Goal: Task Accomplishment & Management: Use online tool/utility

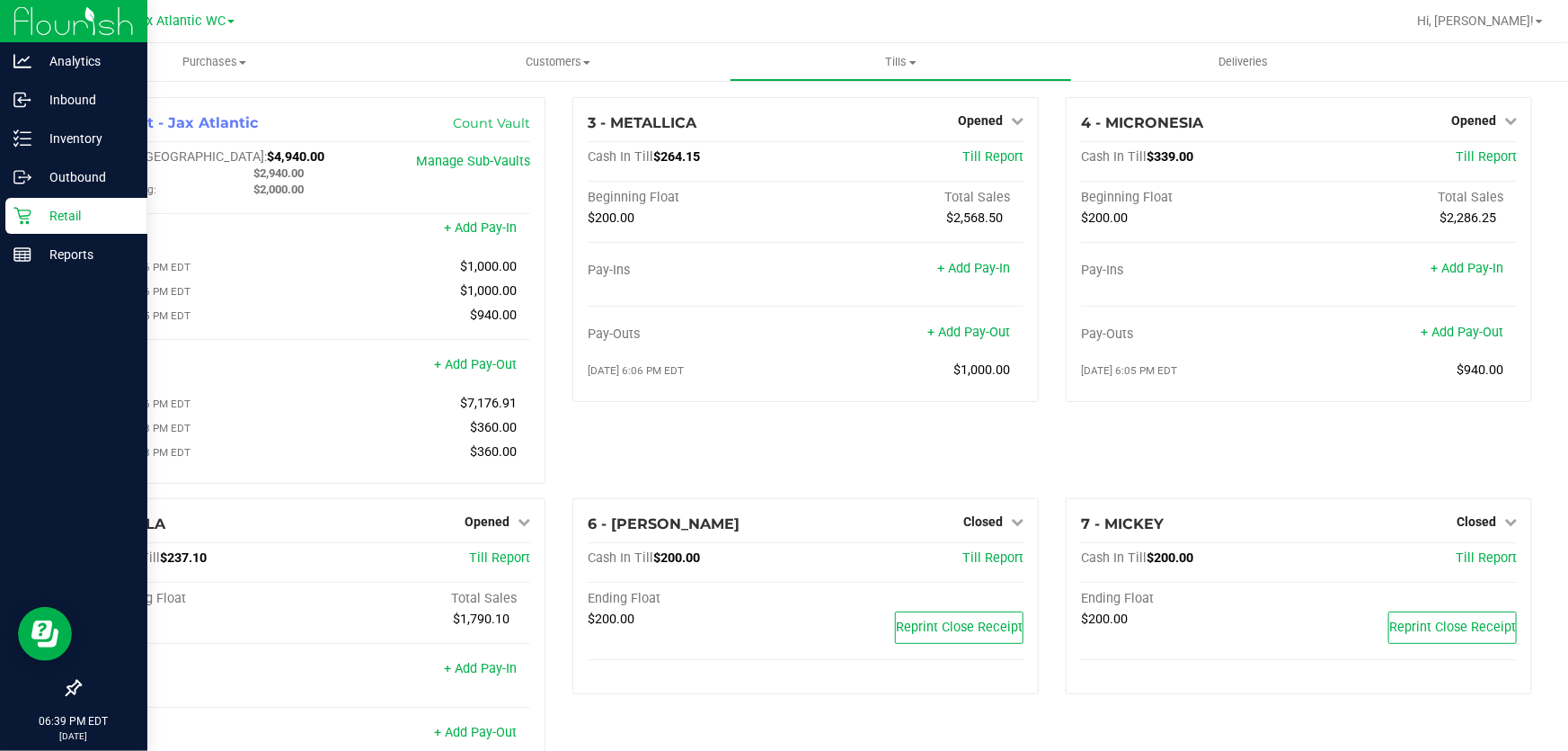
scroll to position [244, 0]
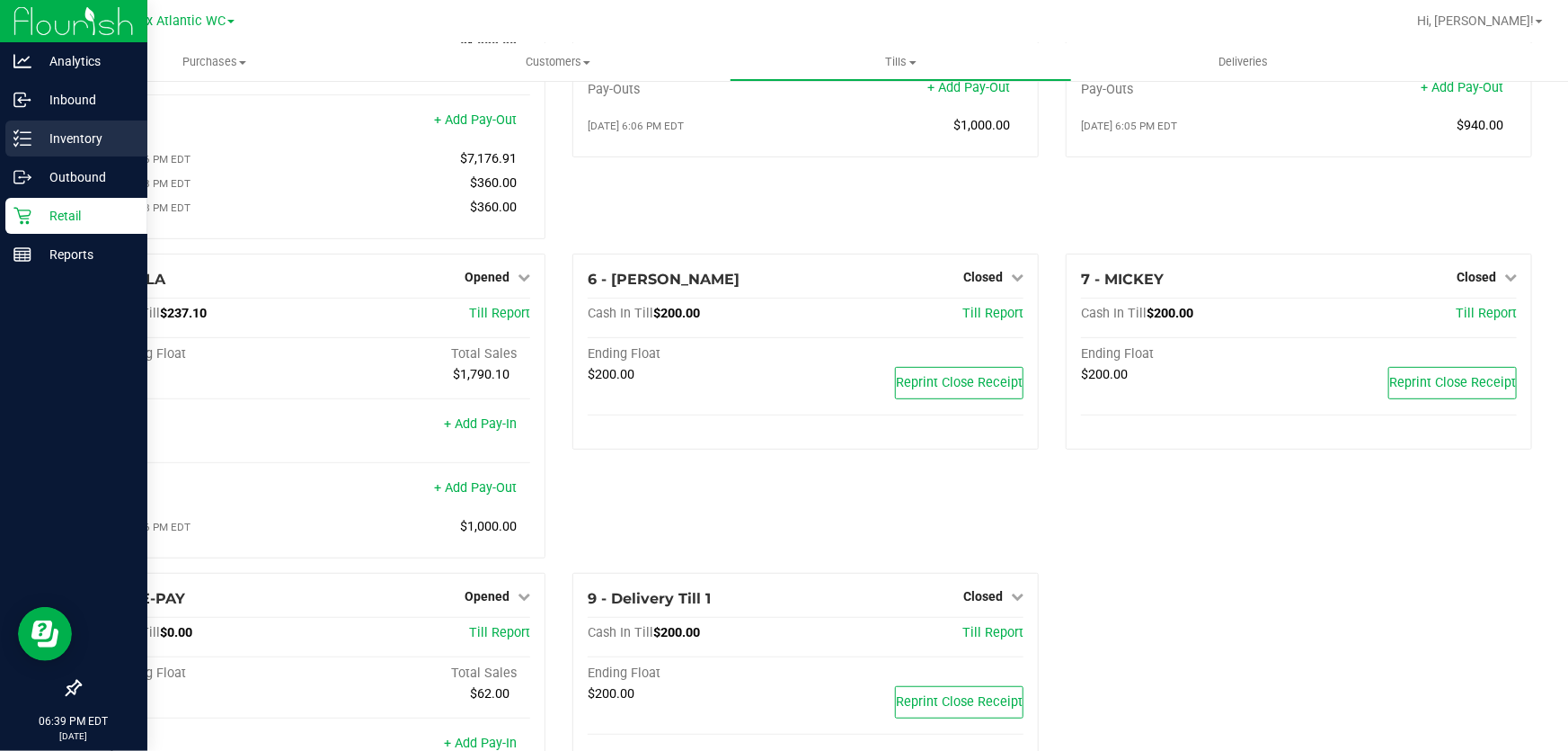
click at [48, 147] on p "Inventory" at bounding box center [85, 137] width 108 height 22
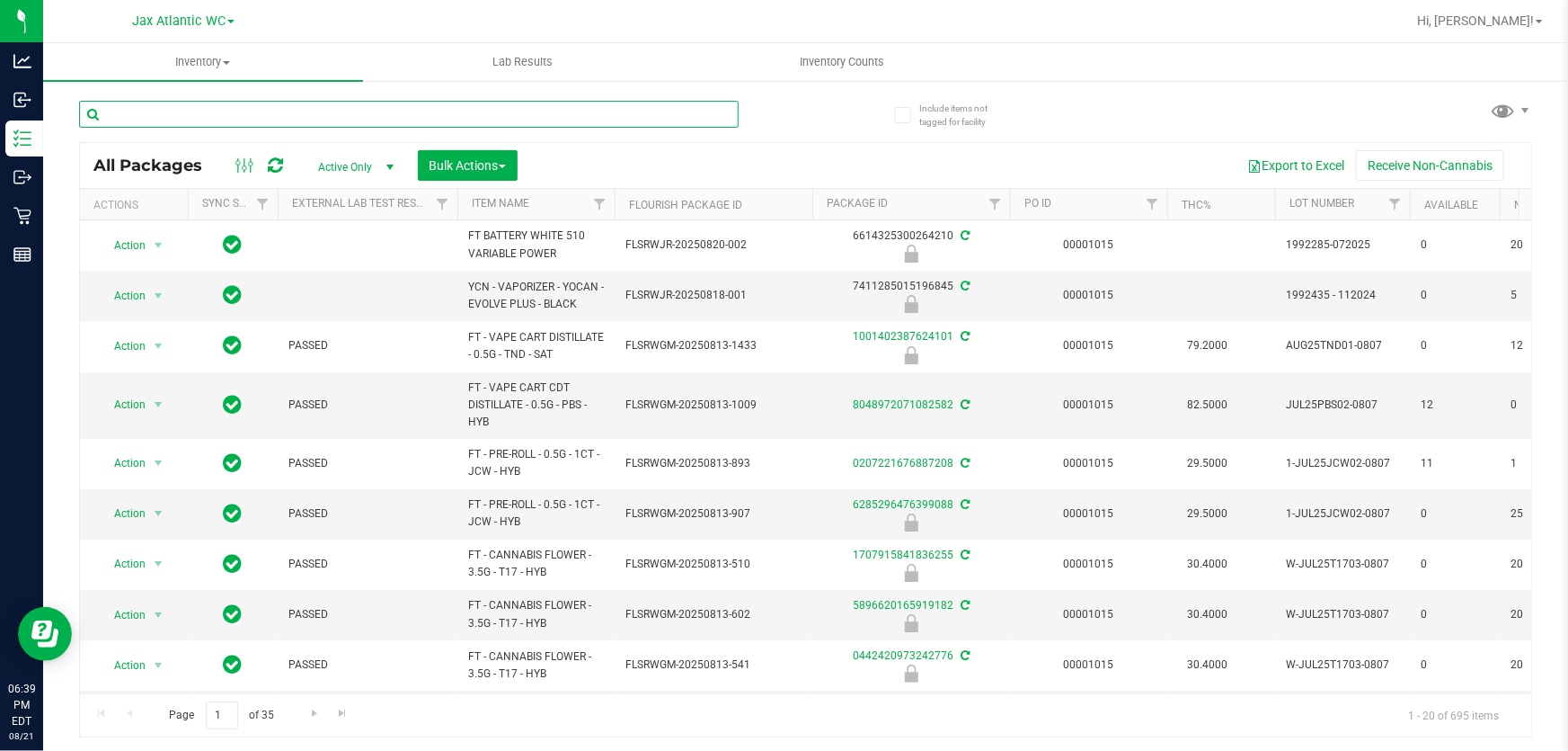
click at [189, 120] on input "text" at bounding box center [409, 114] width 659 height 27
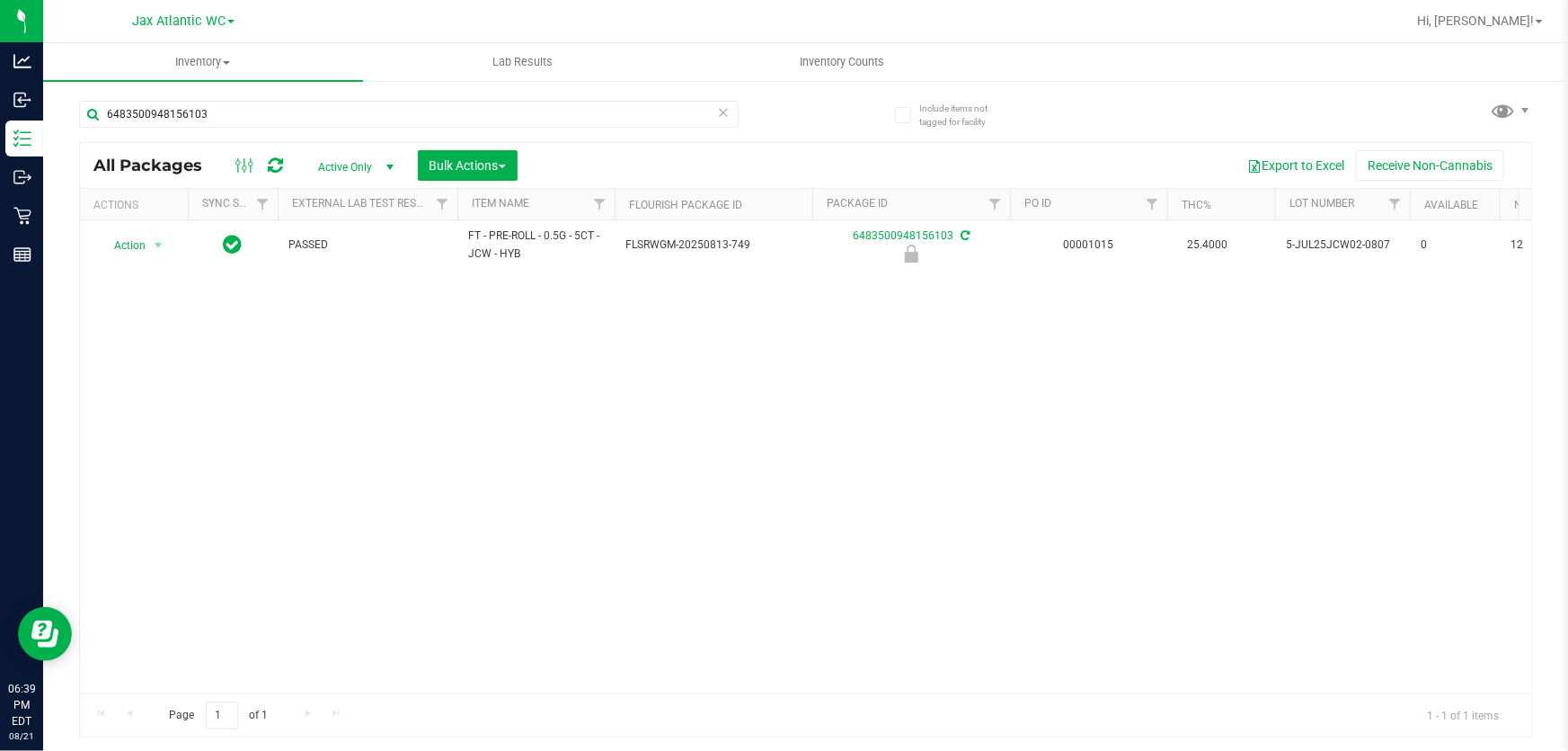
click at [551, 682] on div "Action Action Edit attributes Global inventory Locate package Package audit log…" at bounding box center [806, 456] width 1451 height 473
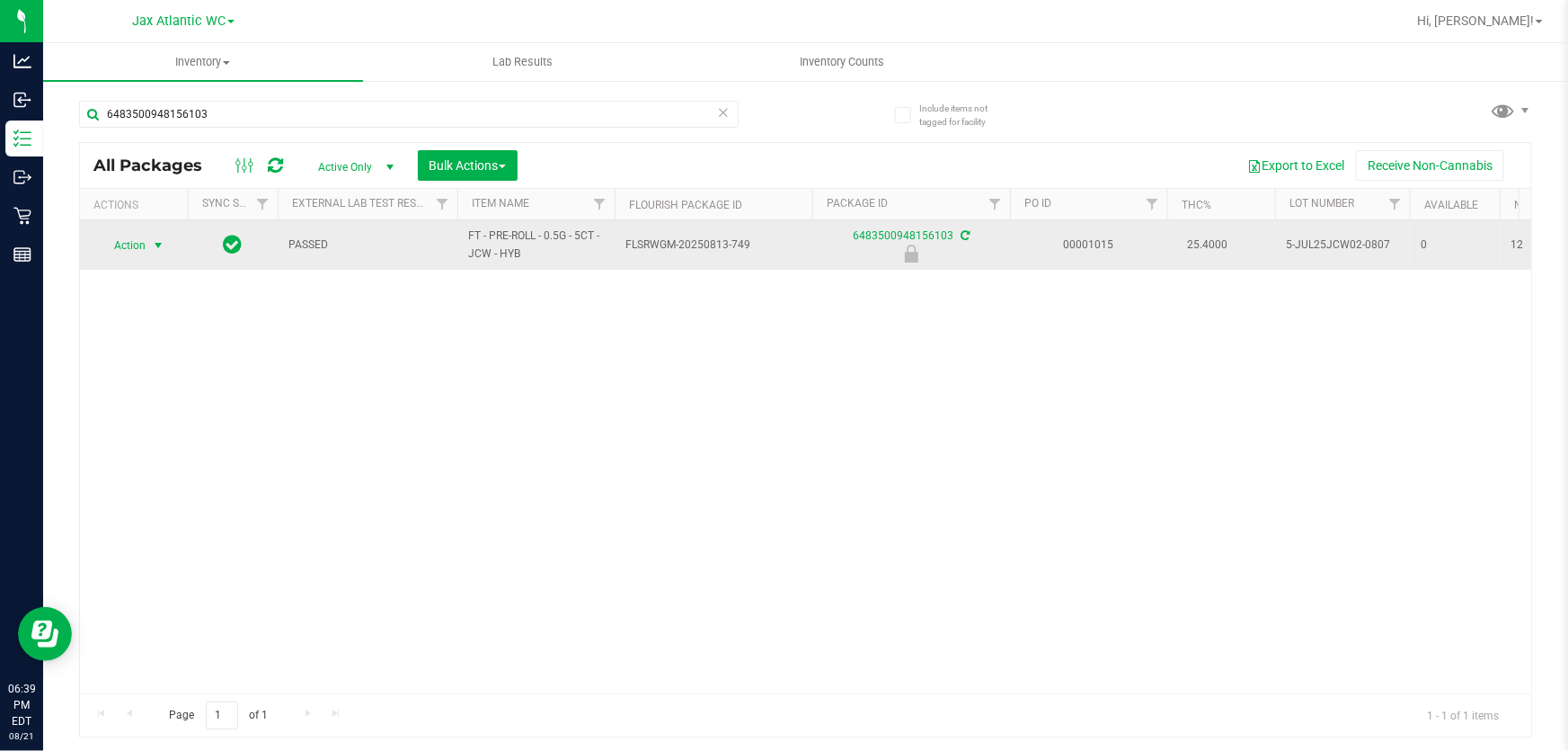
click at [122, 245] on span "Action" at bounding box center [122, 245] width 49 height 25
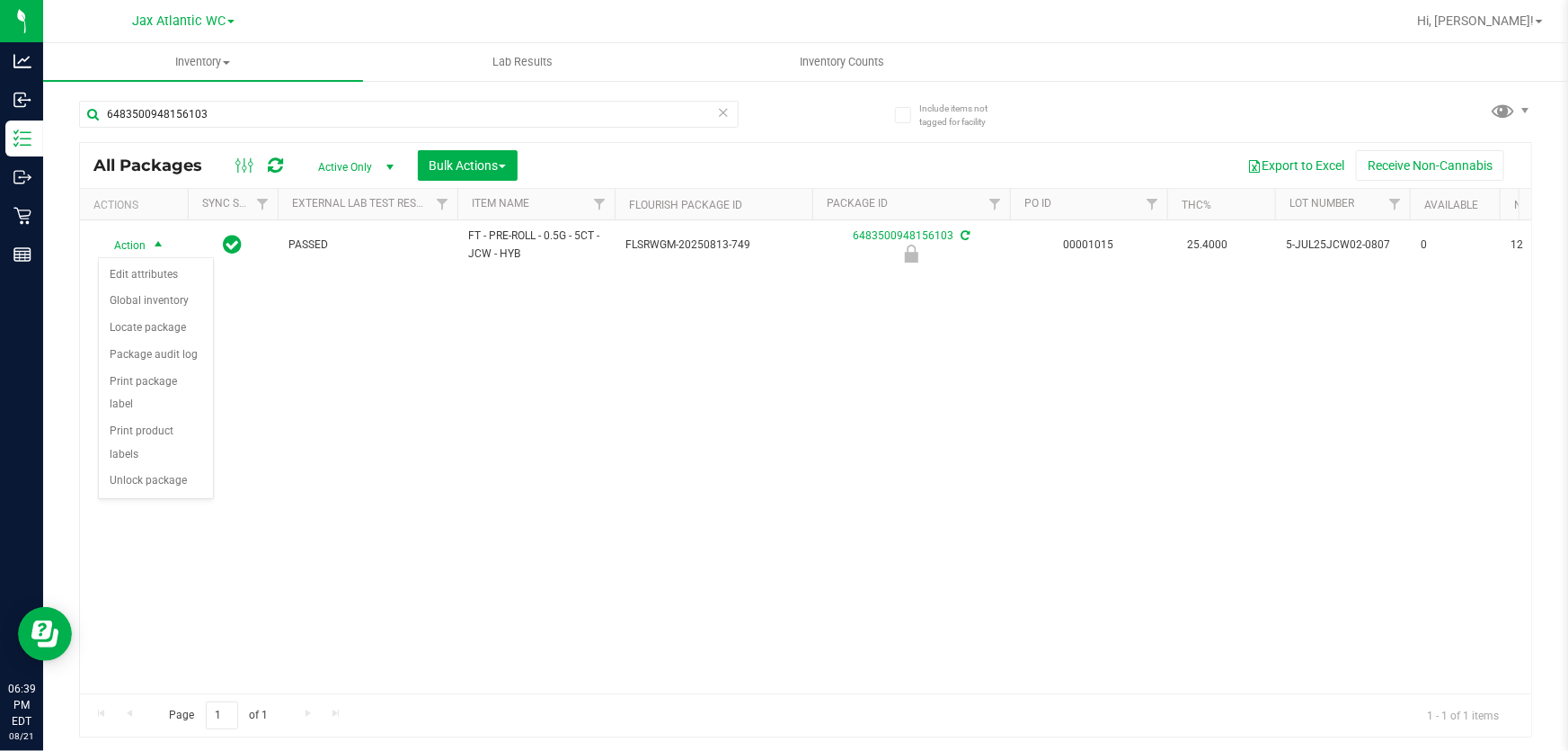
click at [277, 383] on div "Action Action Edit attributes Global inventory Locate package Package audit log…" at bounding box center [806, 456] width 1451 height 473
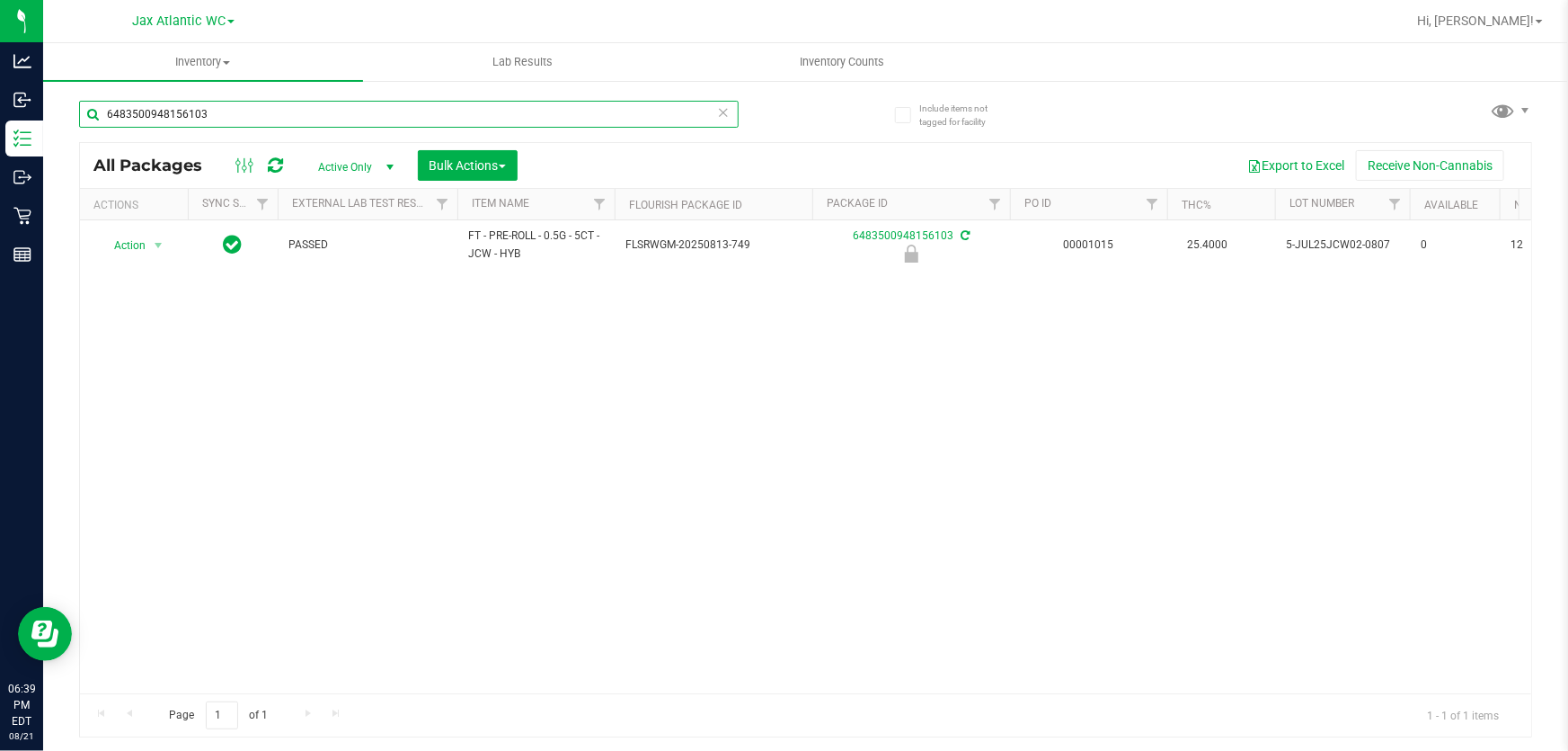
click at [180, 107] on input "6483500948156103" at bounding box center [409, 114] width 659 height 27
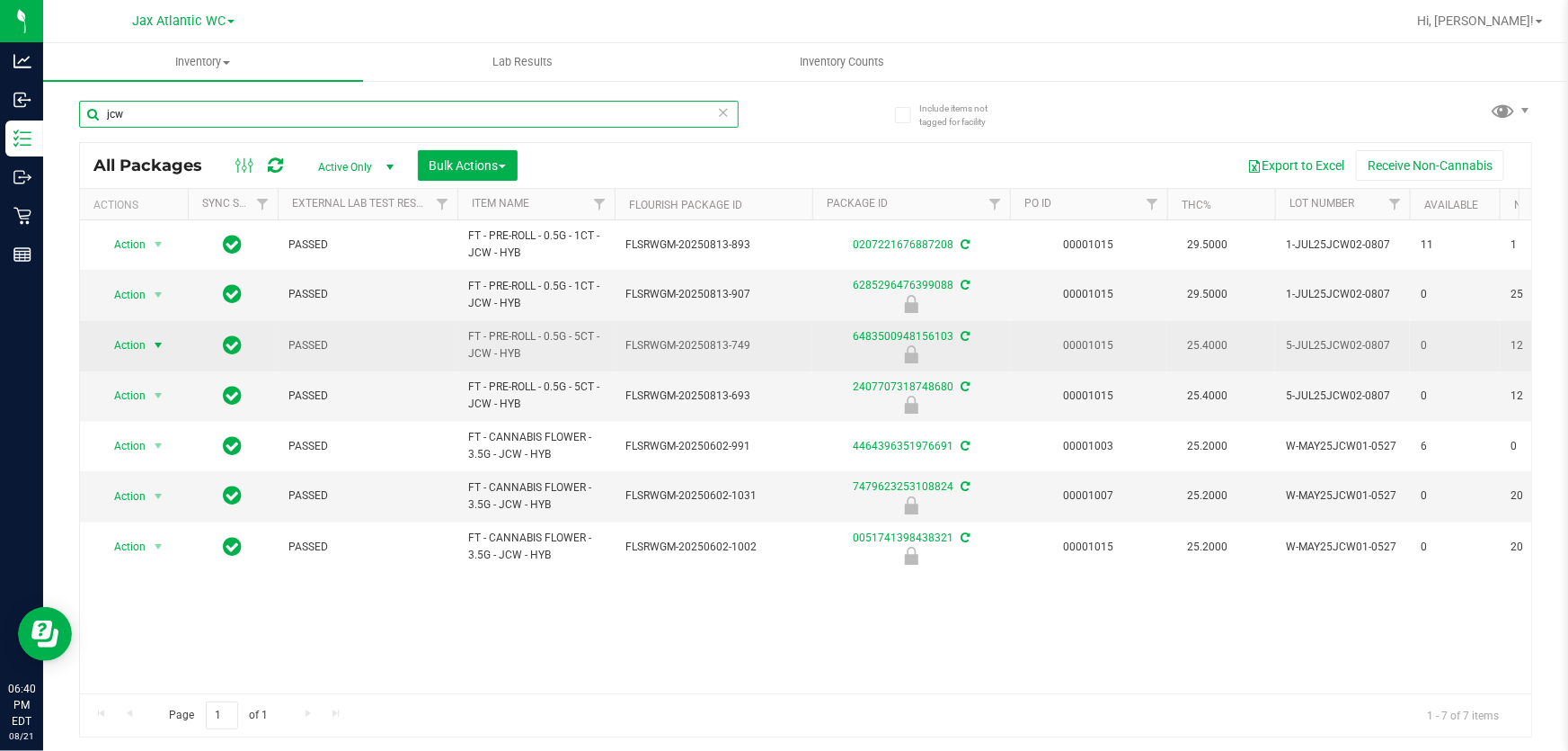
type input "jcw"
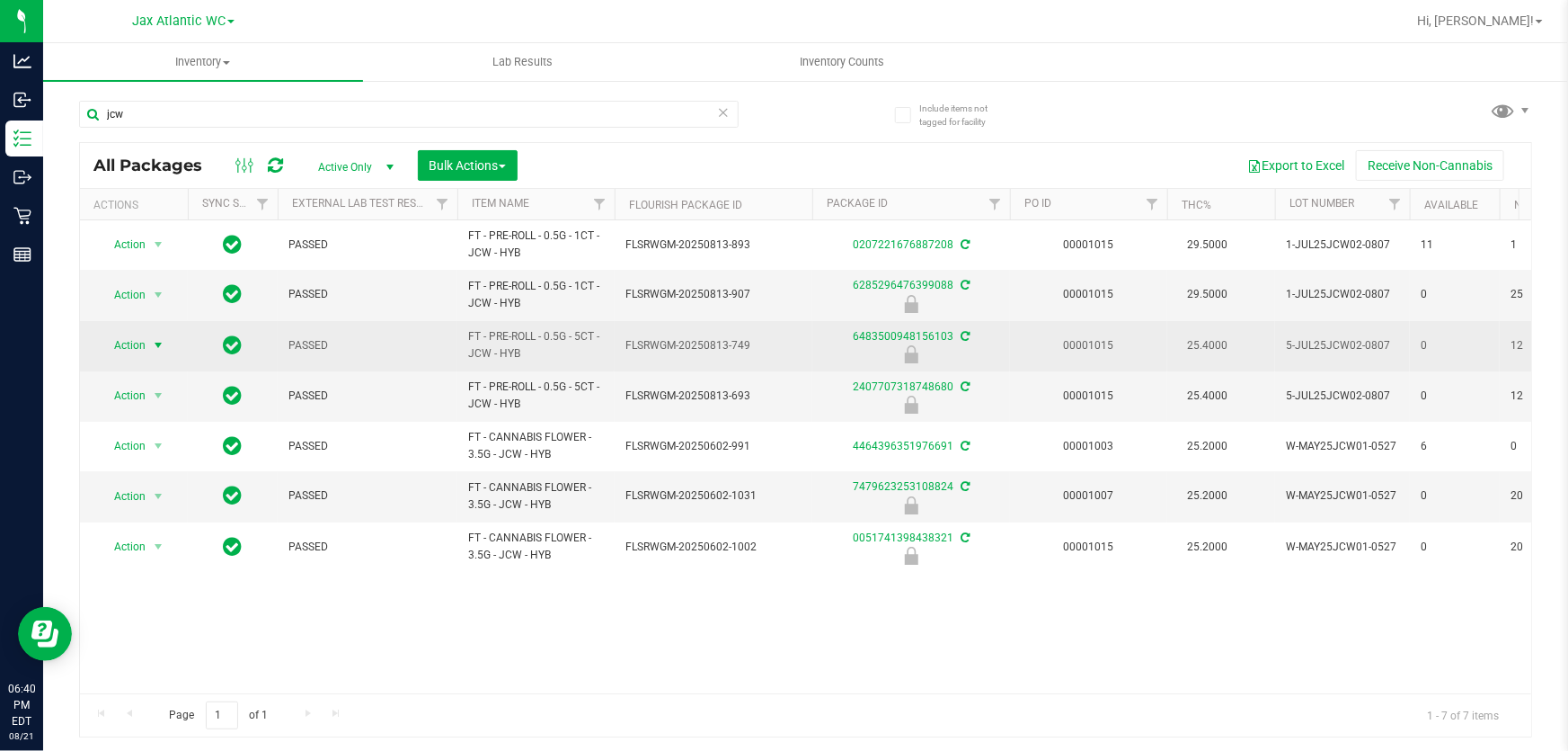
click at [144, 341] on span "Action" at bounding box center [122, 345] width 49 height 25
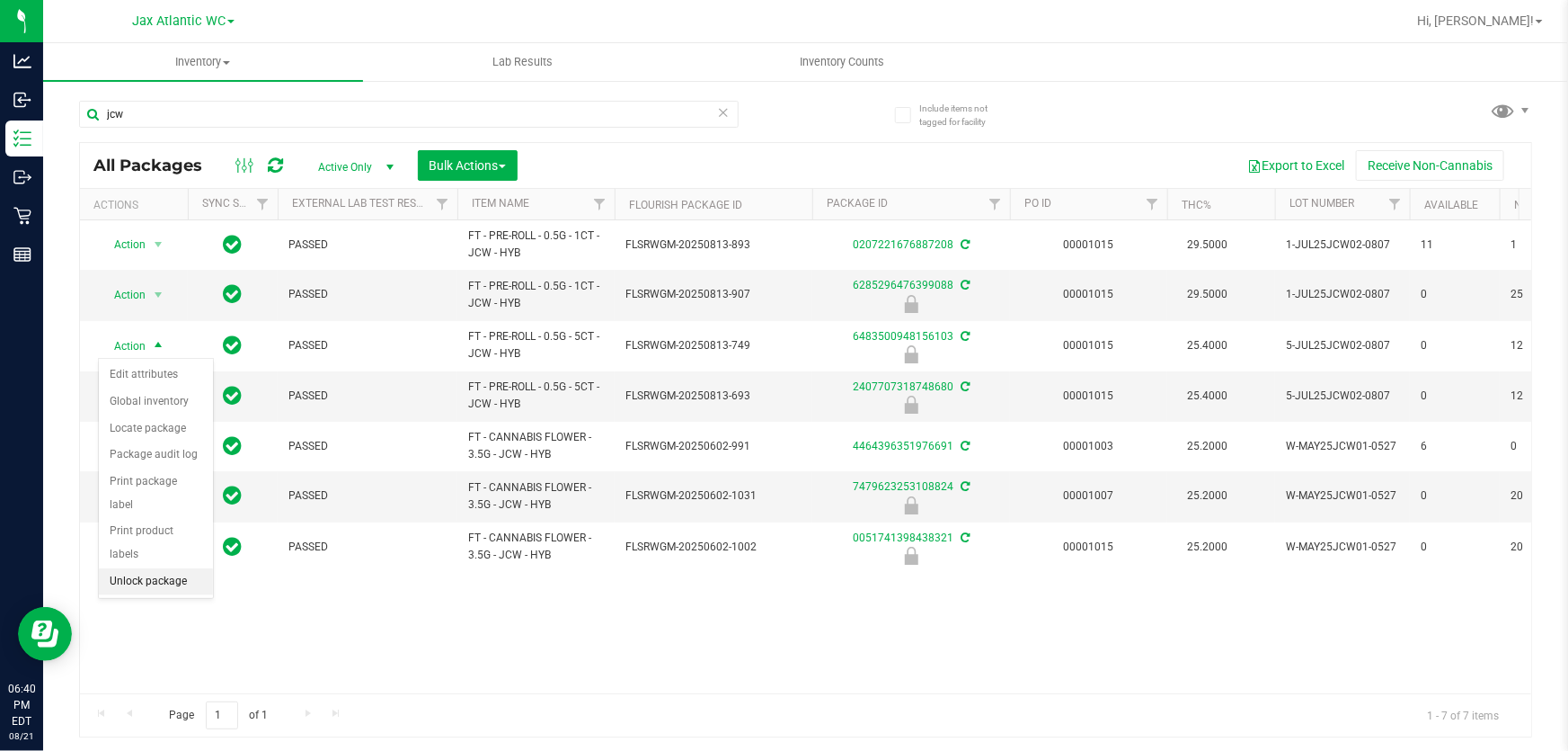
click at [143, 568] on li "Unlock package" at bounding box center [156, 581] width 114 height 27
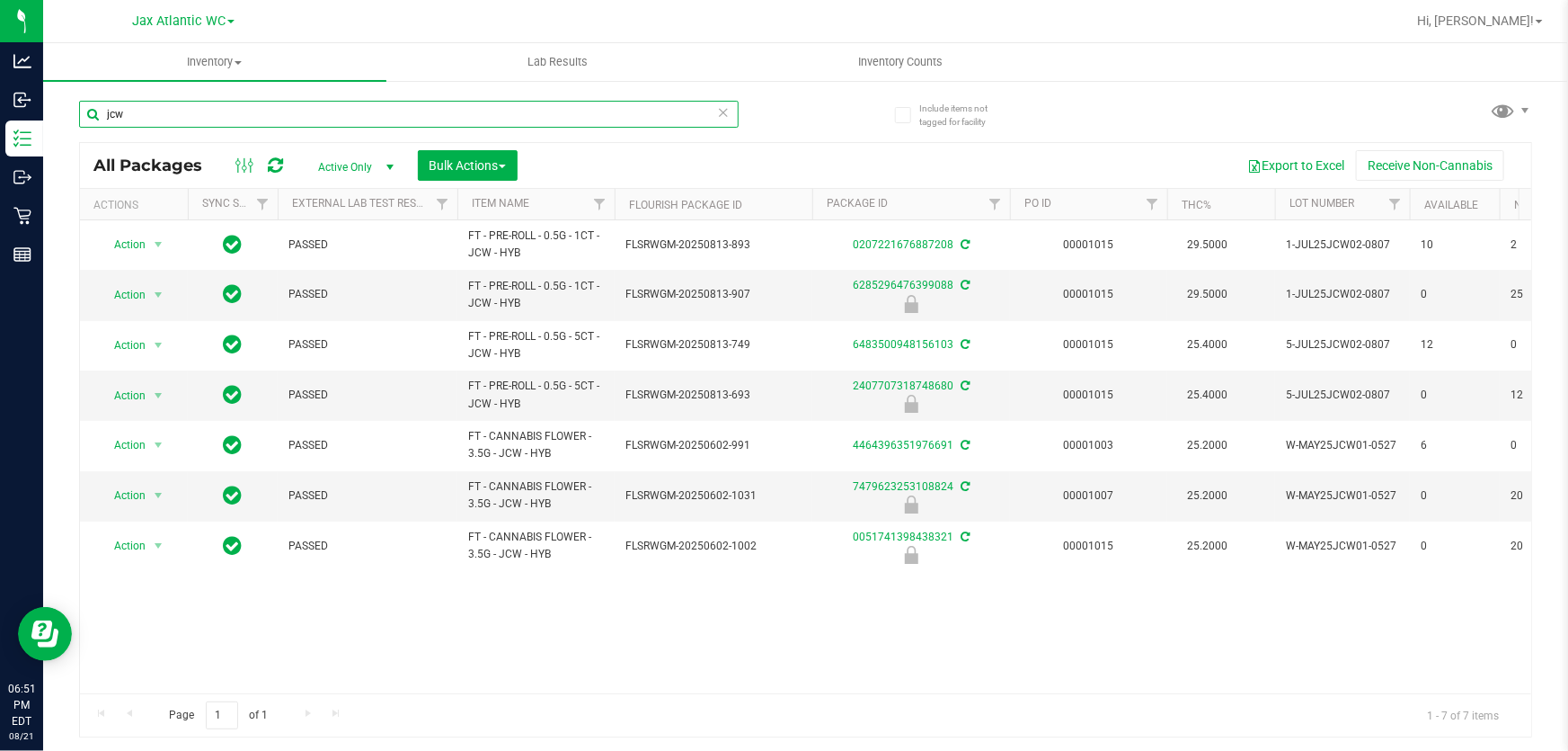
click at [160, 104] on input "jcw" at bounding box center [409, 114] width 659 height 27
click at [159, 105] on input "jcw" at bounding box center [409, 114] width 659 height 27
type input "j"
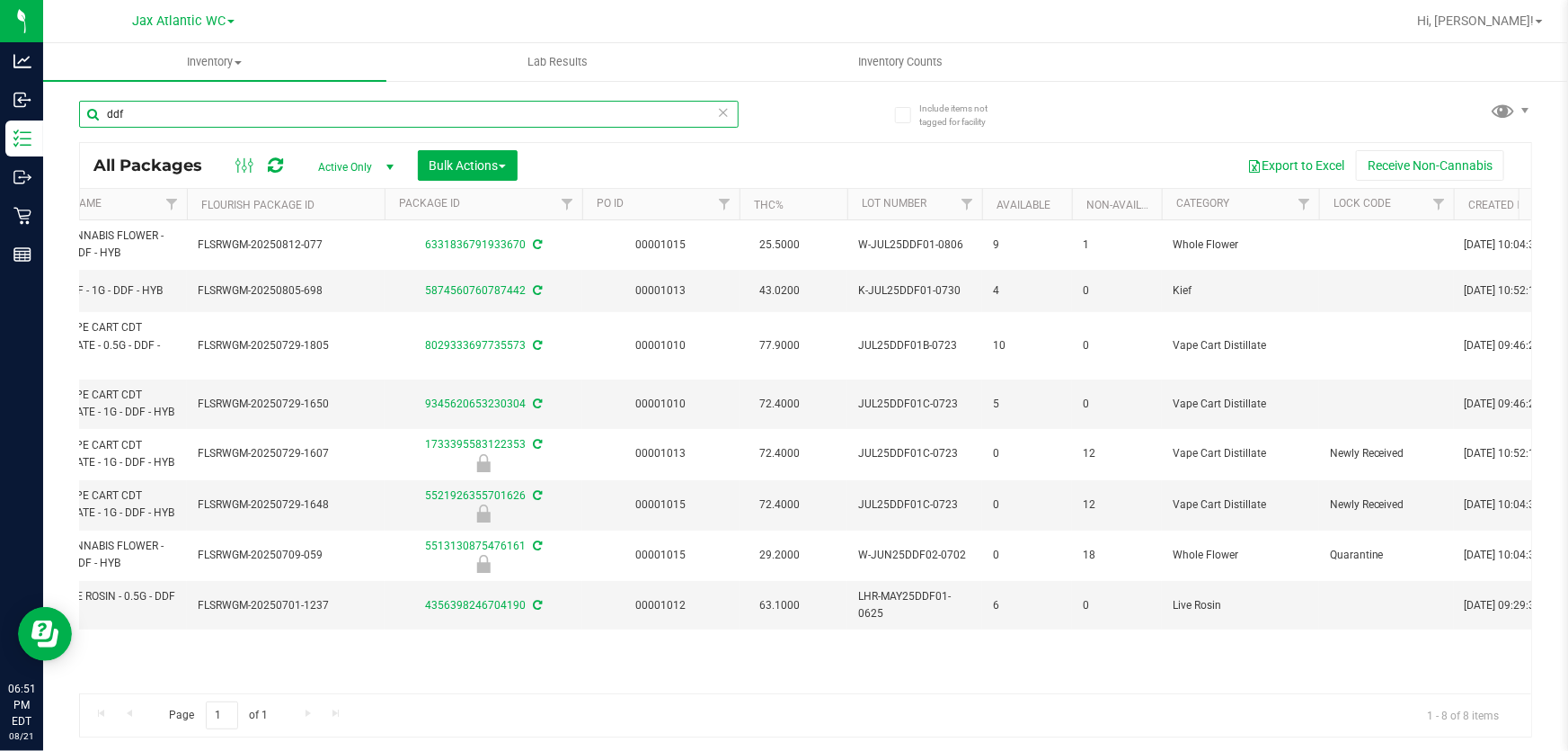
scroll to position [0, 439]
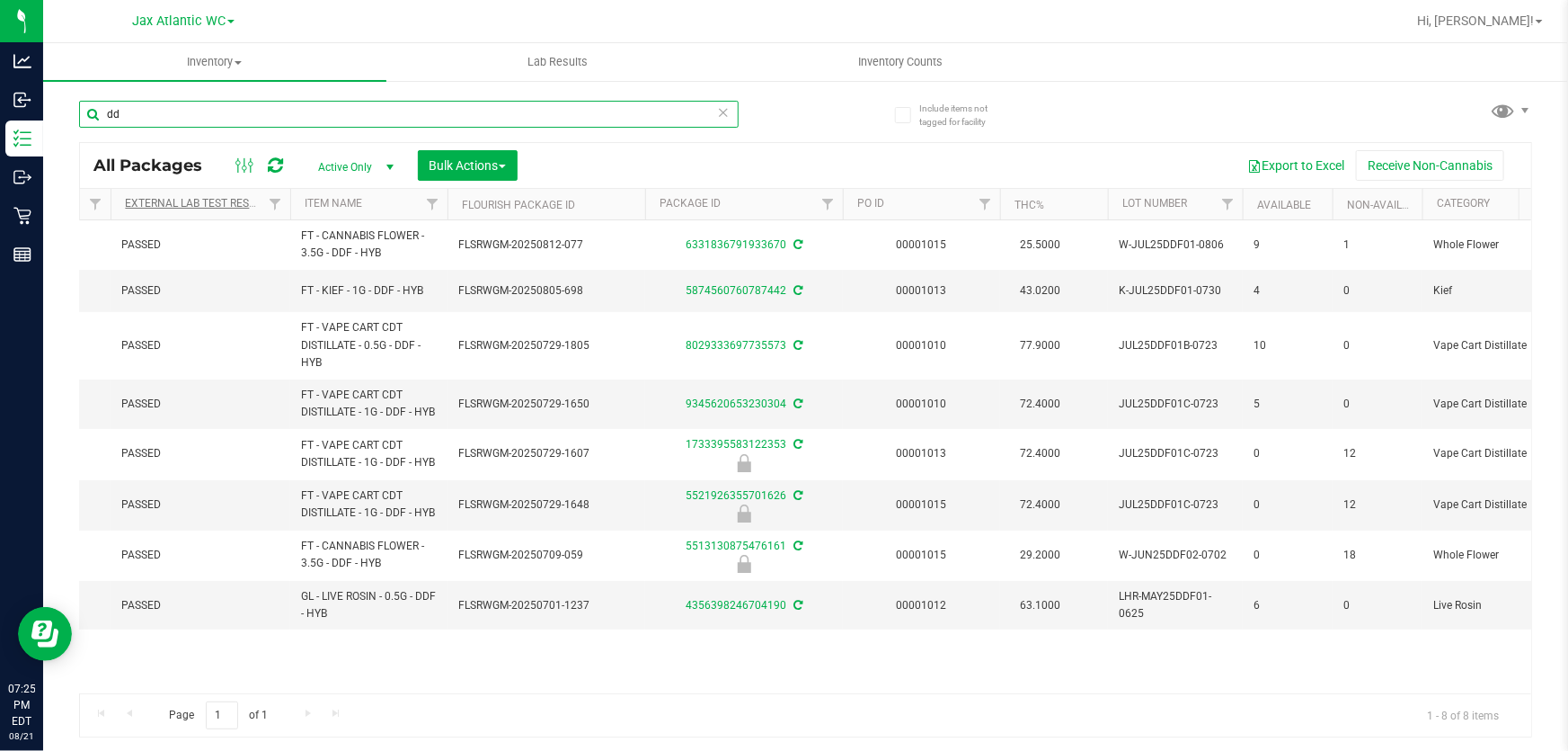
type input "d"
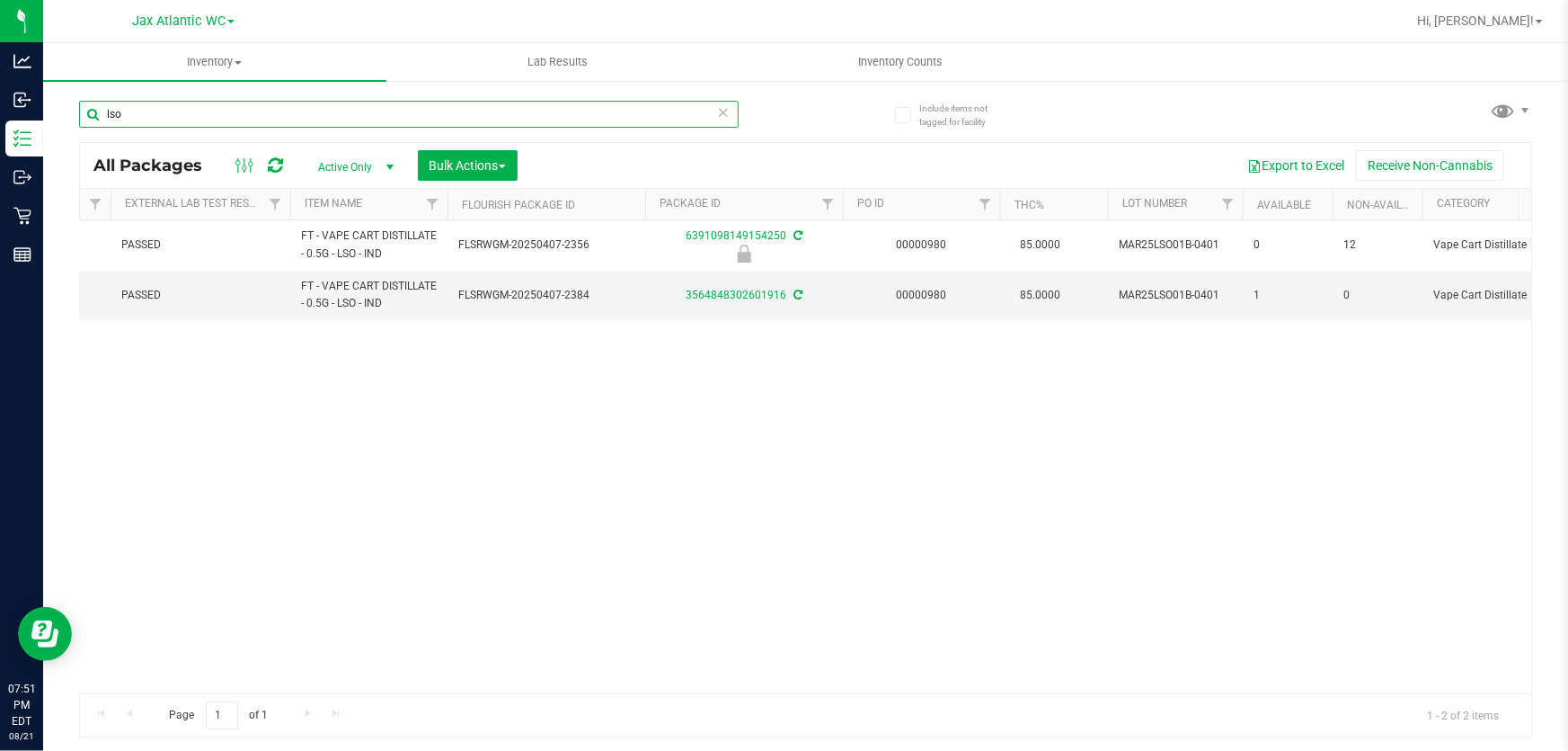
click at [196, 123] on input "lso" at bounding box center [409, 114] width 659 height 27
type input "lso"
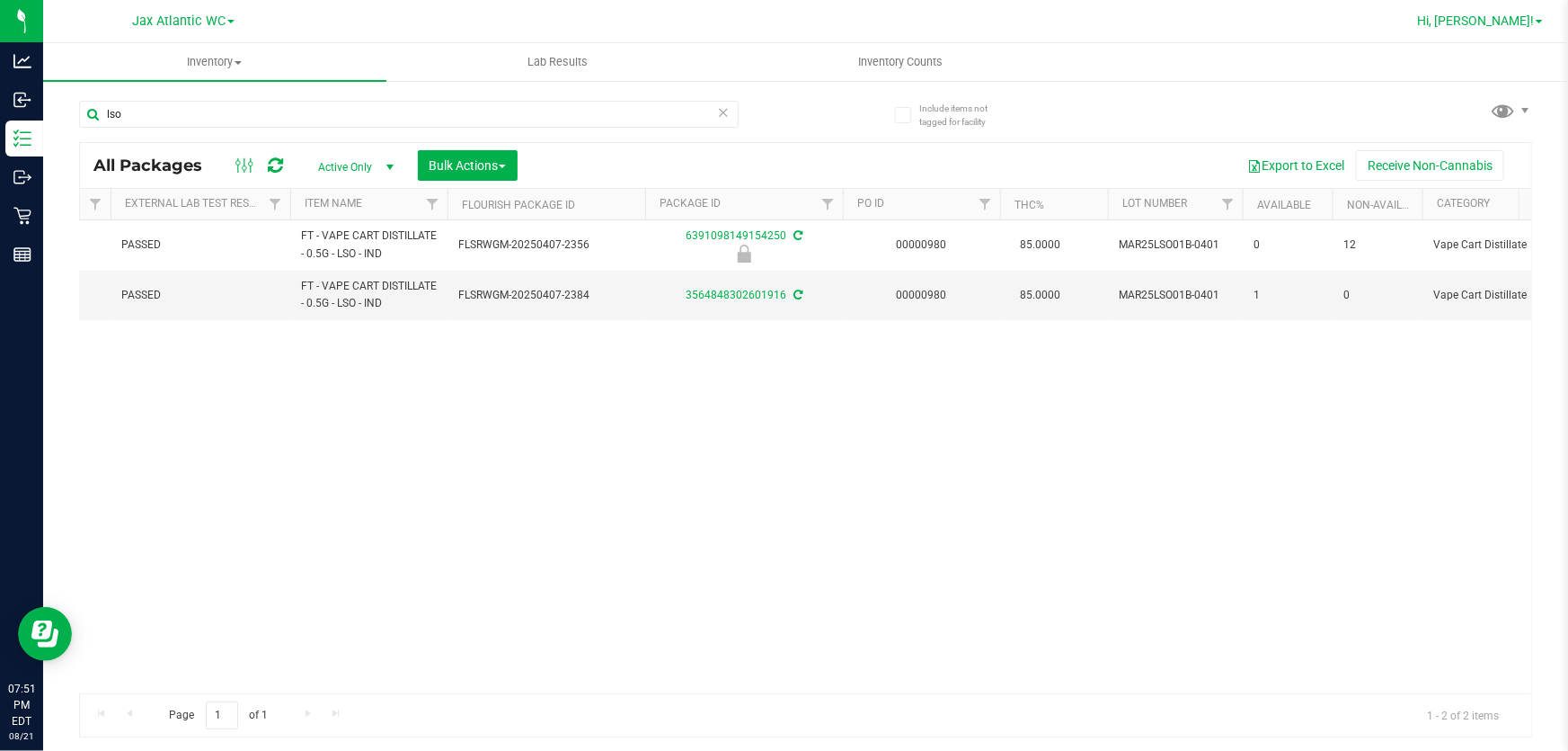
click at [1486, 24] on span "Hi, [PERSON_NAME]!" at bounding box center [1475, 20] width 117 height 14
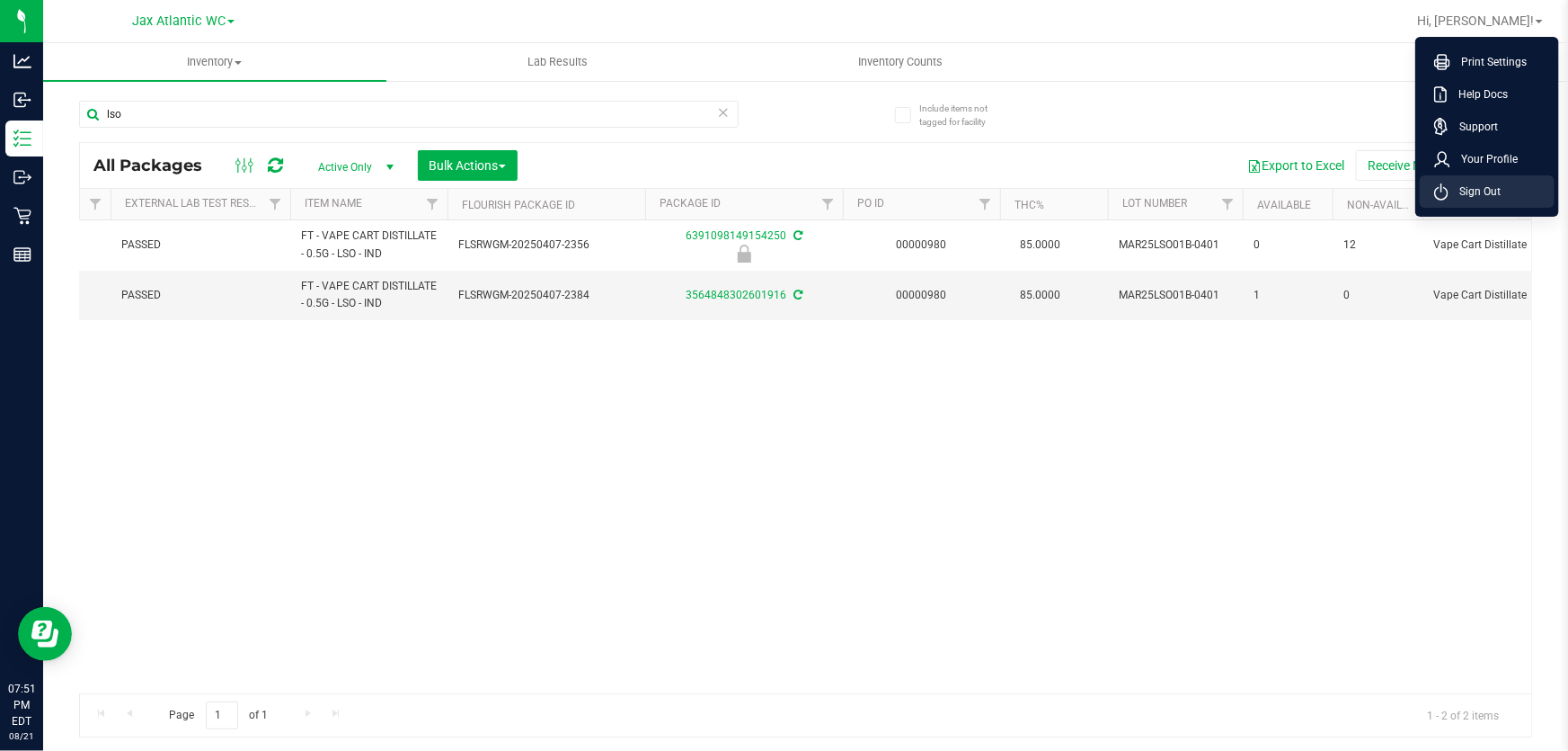
click at [1472, 196] on span "Sign Out" at bounding box center [1474, 191] width 52 height 18
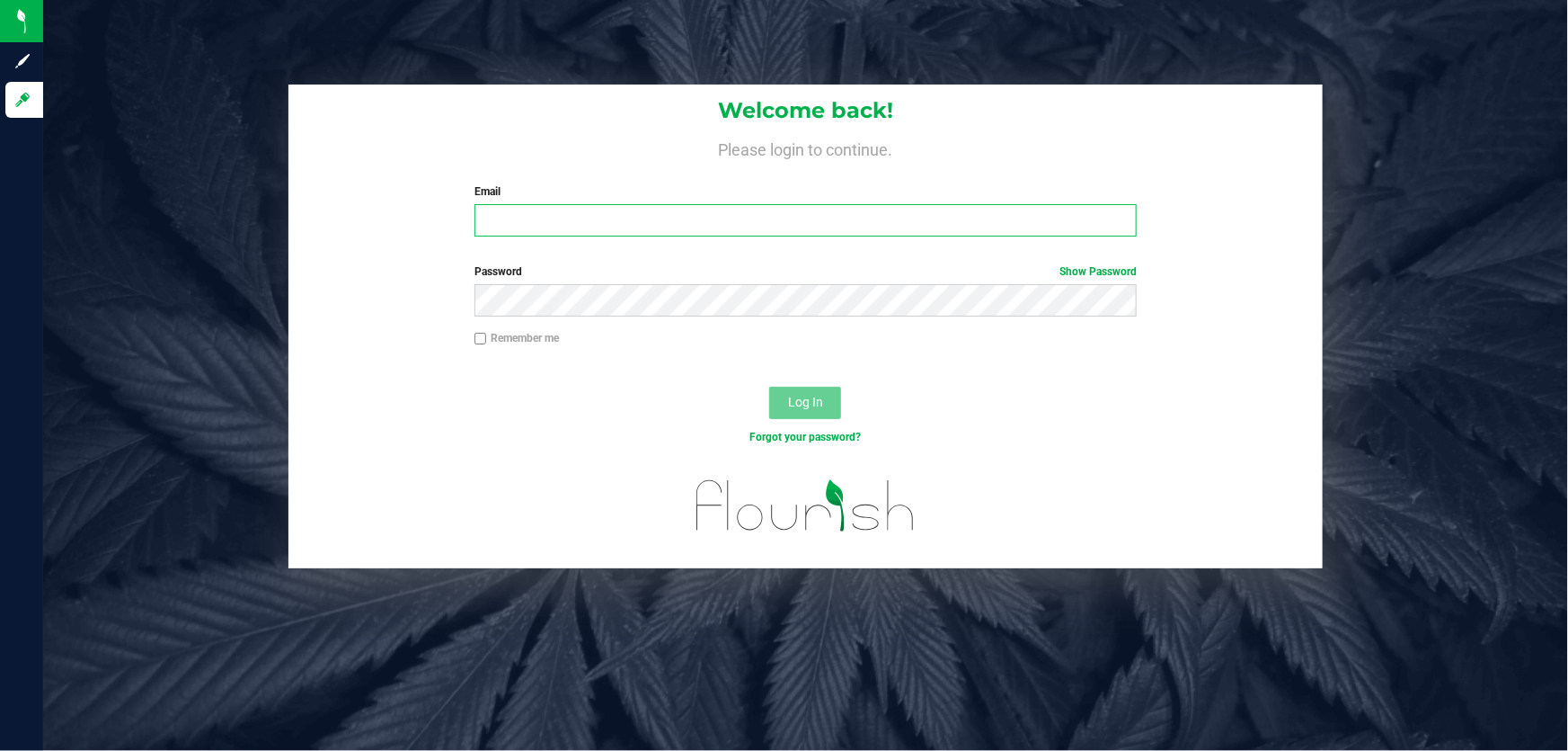
click at [826, 220] on input "Email" at bounding box center [805, 220] width 663 height 33
type input "[EMAIL_ADDRESS][DOMAIN_NAME]"
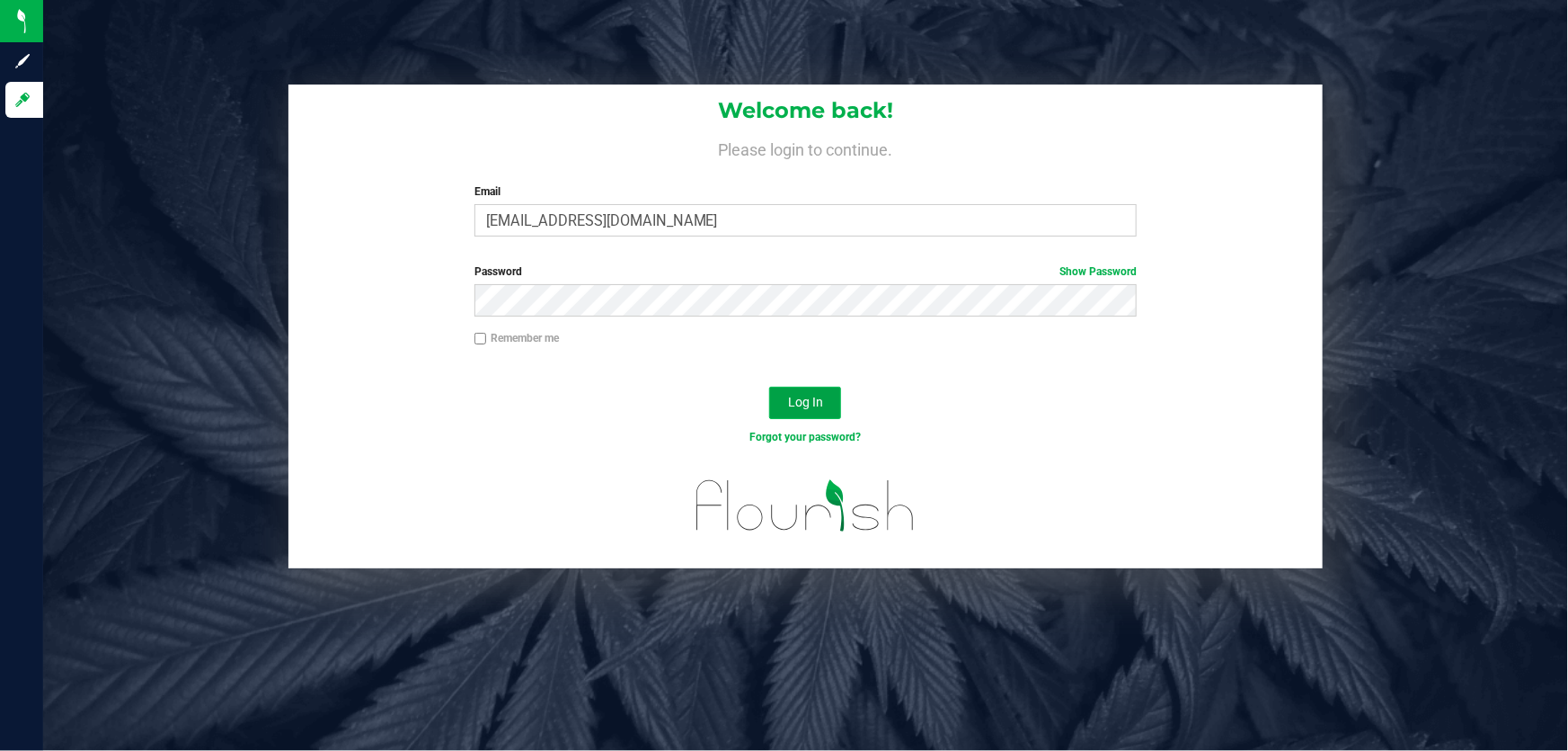
click at [787, 386] on button "Log In" at bounding box center [805, 402] width 72 height 33
